Goal: Task Accomplishment & Management: Manage account settings

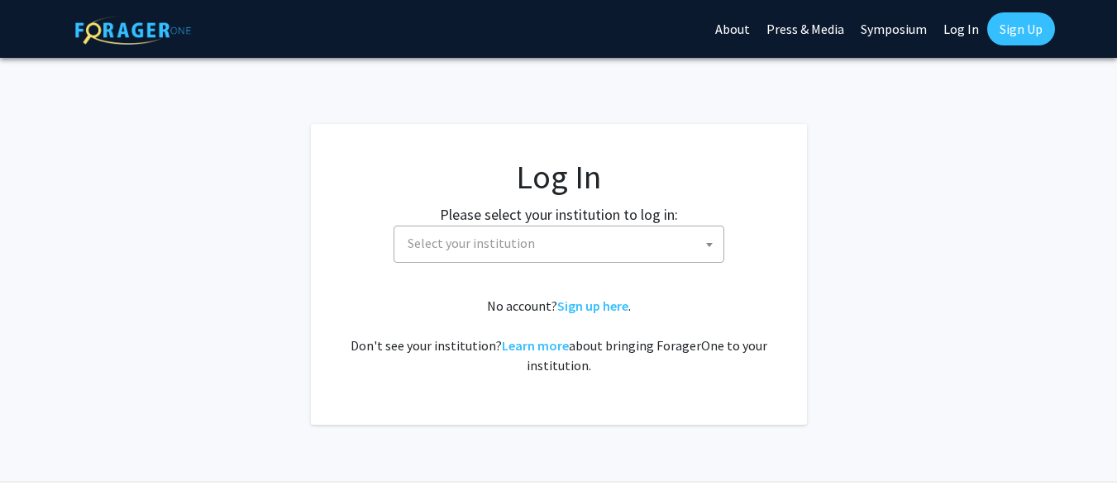
select select
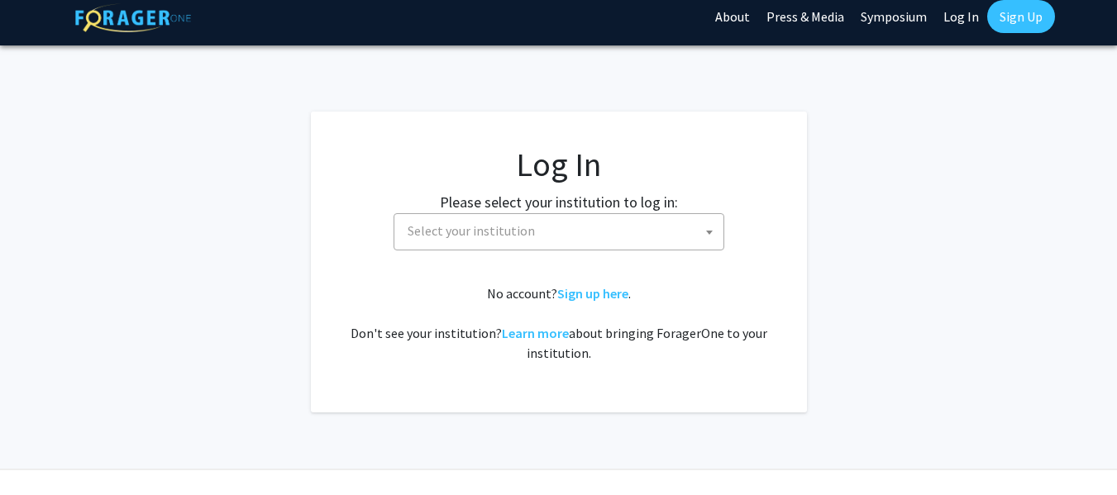
scroll to position [14, 0]
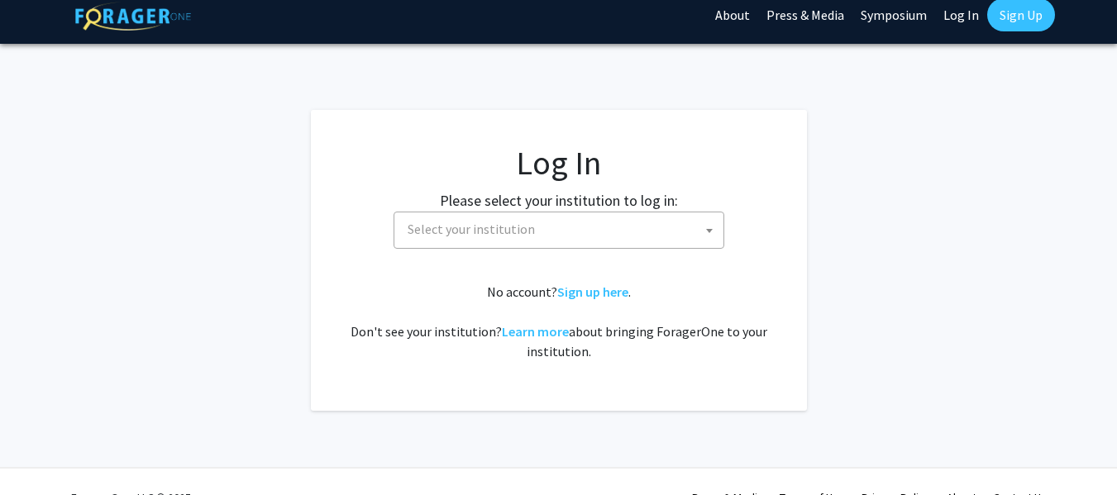
click at [952, 22] on link "Log In" at bounding box center [961, 15] width 52 height 58
click at [964, 9] on link "Log In" at bounding box center [961, 15] width 52 height 58
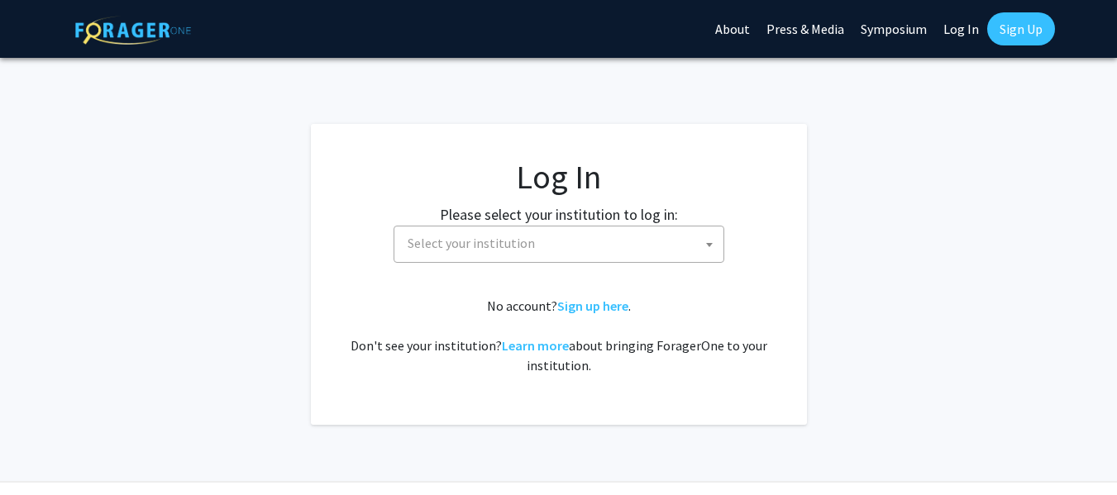
click at [956, 27] on link "Log In" at bounding box center [961, 29] width 52 height 58
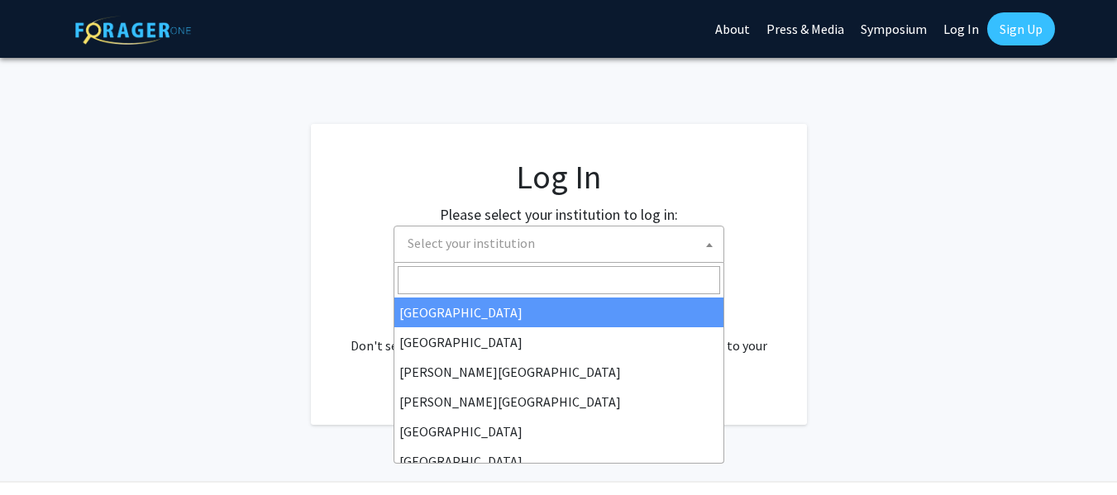
click at [701, 241] on span at bounding box center [709, 245] width 17 height 36
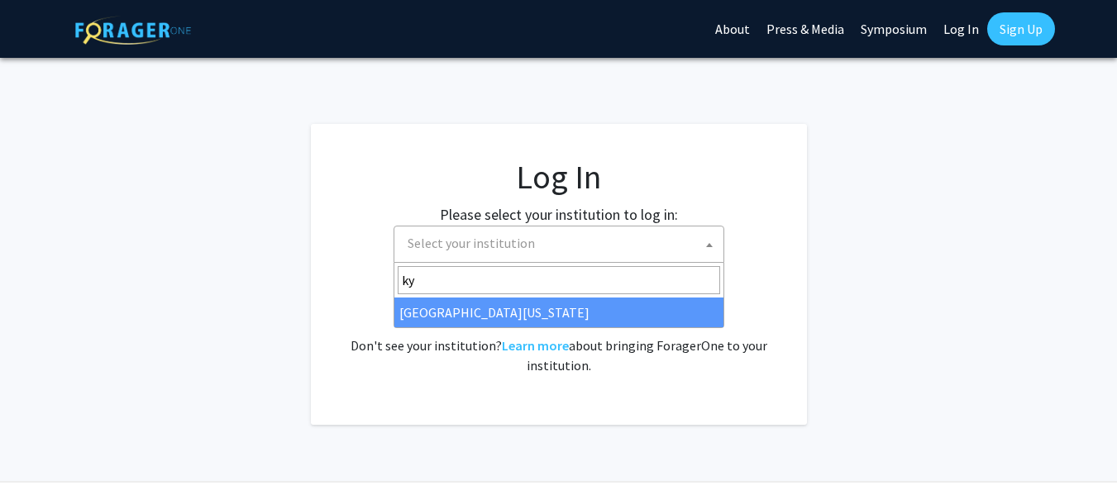
type input "ky"
select select "13"
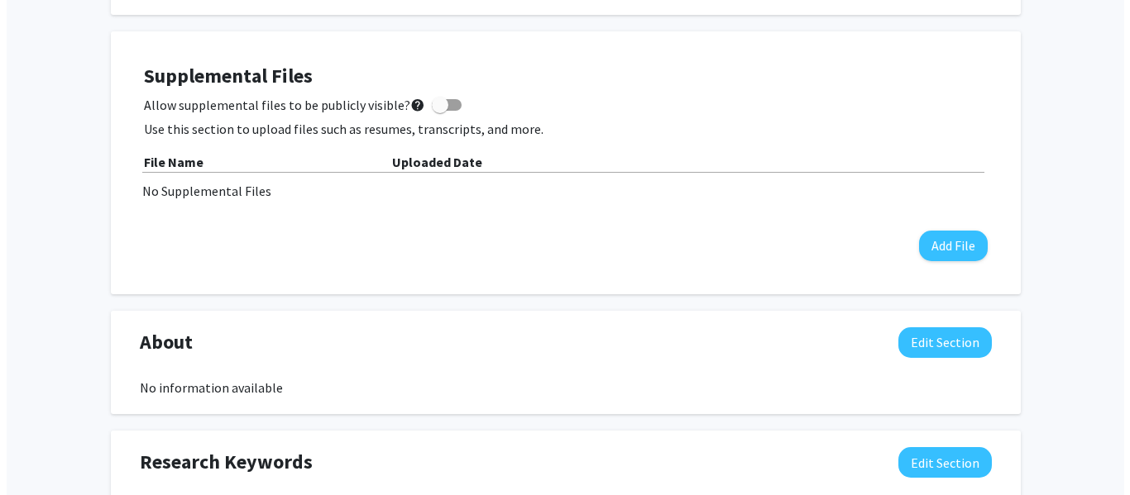
scroll to position [459, 0]
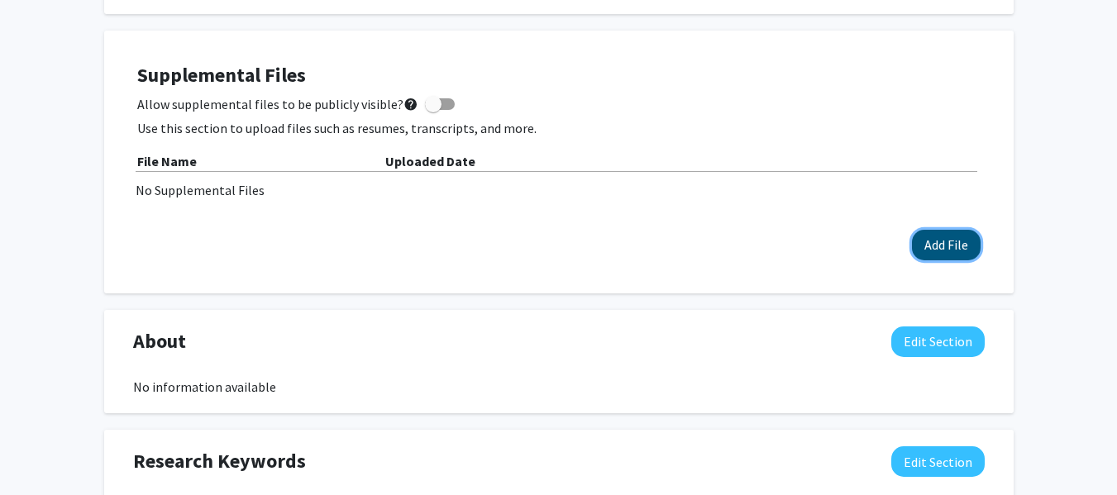
click at [944, 251] on button "Add File" at bounding box center [946, 245] width 69 height 31
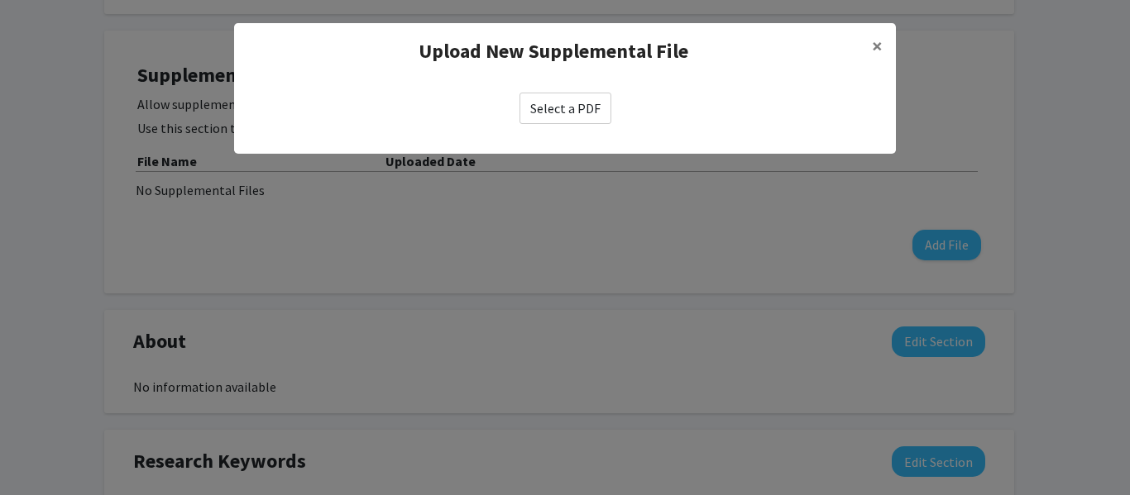
click at [583, 111] on label "Select a PDF" at bounding box center [565, 108] width 92 height 31
click at [0, 0] on input "Select a PDF" at bounding box center [0, 0] width 0 height 0
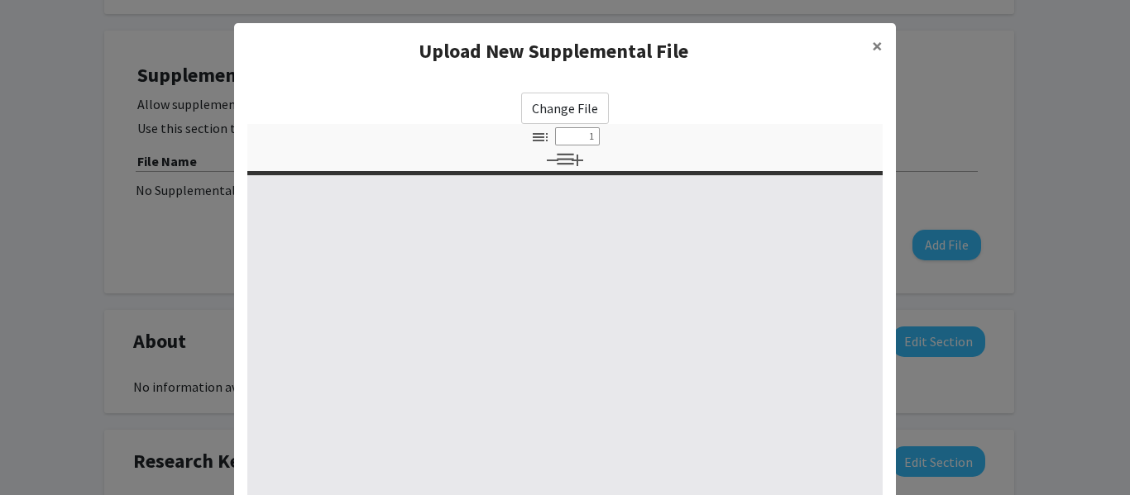
select select "custom"
type input "0"
select select "custom"
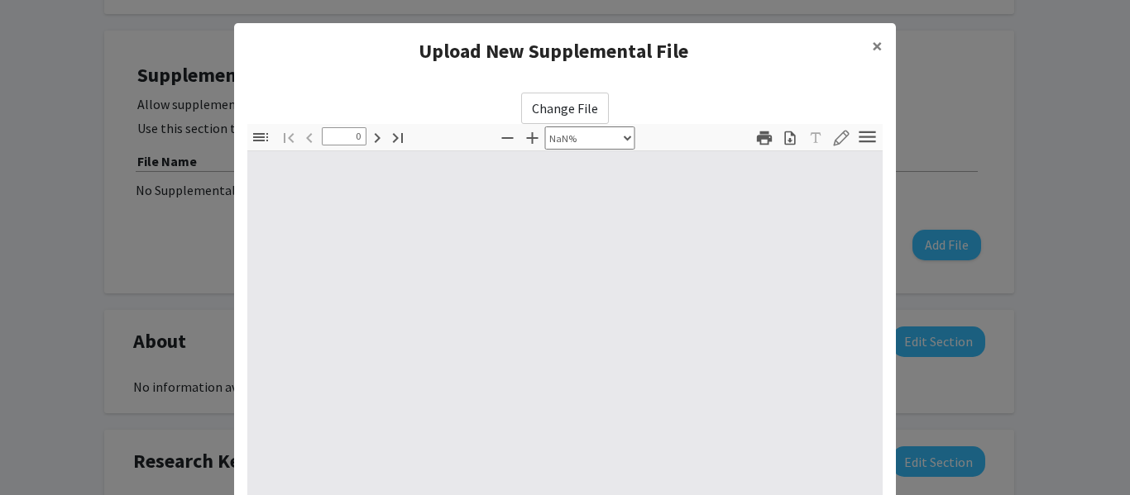
type input "1"
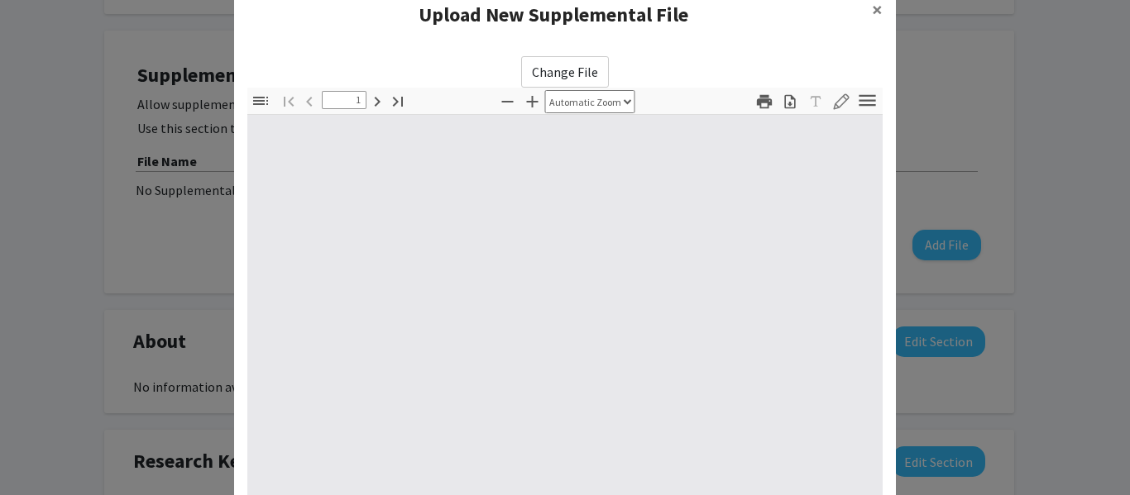
select select "auto"
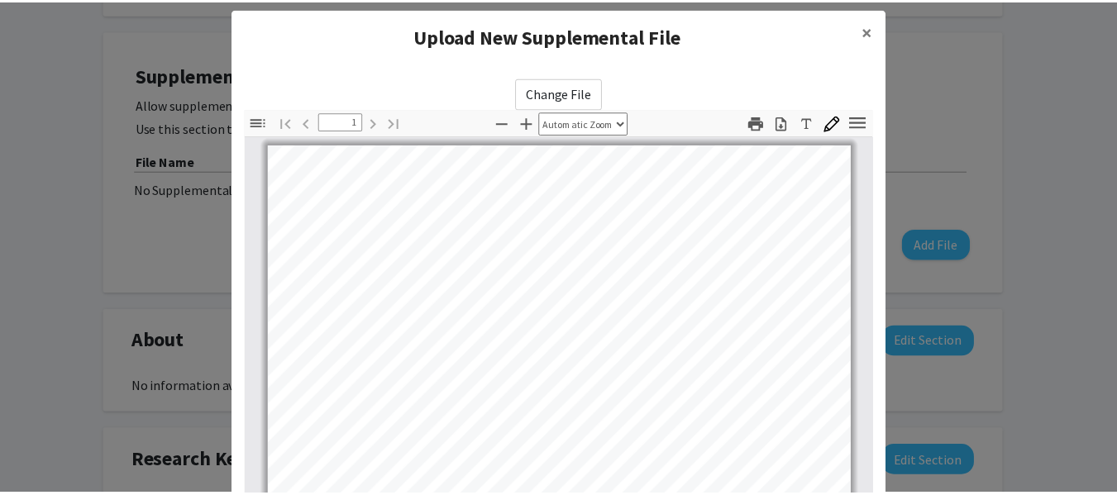
scroll to position [0, 0]
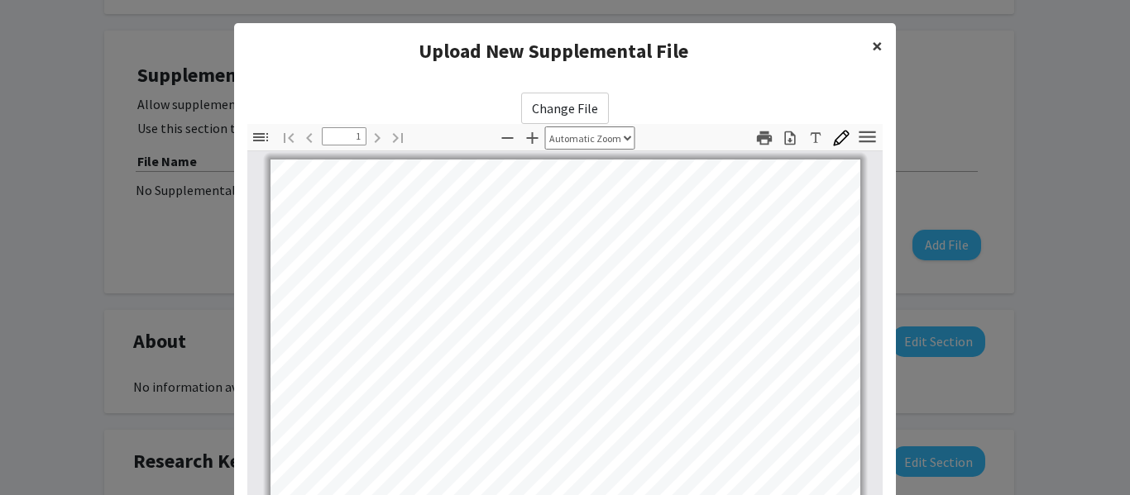
click at [872, 53] on span "×" at bounding box center [877, 46] width 11 height 26
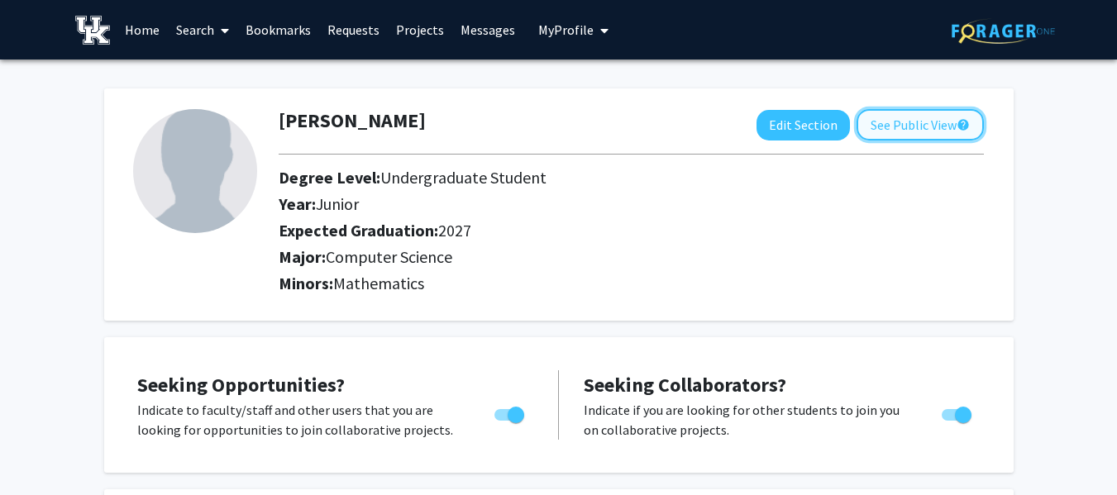
click at [860, 127] on button "See Public View help" at bounding box center [920, 124] width 127 height 31
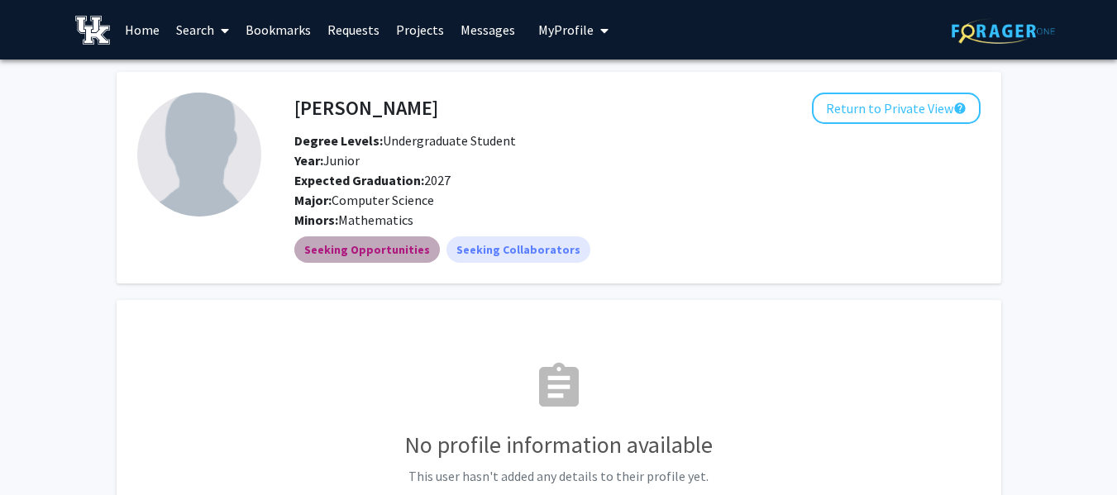
click at [376, 260] on mat-chip "Seeking Opportunities" at bounding box center [367, 250] width 146 height 26
